Goal: Participate in discussion: Engage in conversation with other users on a specific topic

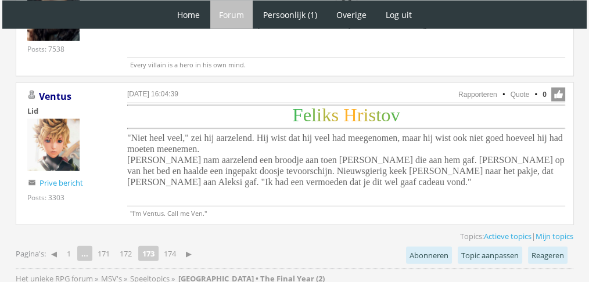
scroll to position [2683, 0]
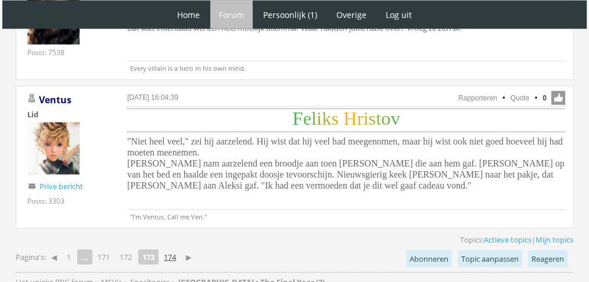
click at [174, 249] on link "174" at bounding box center [169, 257] width 21 height 16
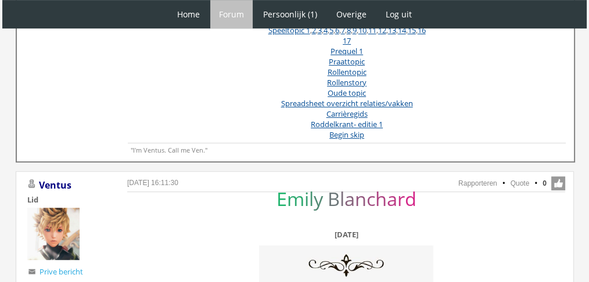
scroll to position [960, 0]
